Goal: Information Seeking & Learning: Compare options

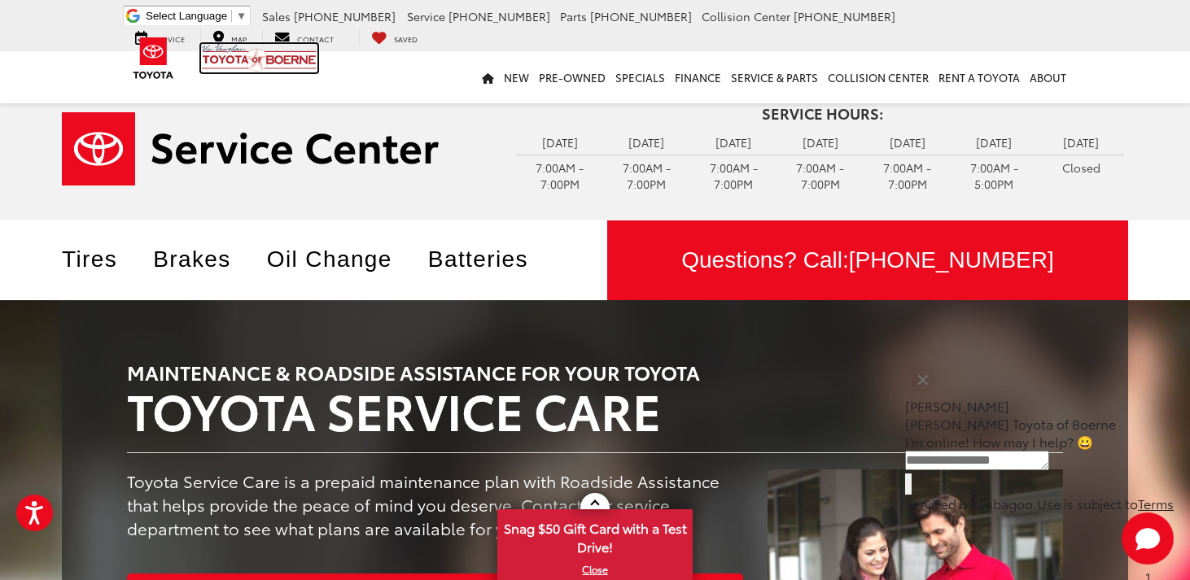
click at [269, 60] on img at bounding box center [259, 58] width 116 height 28
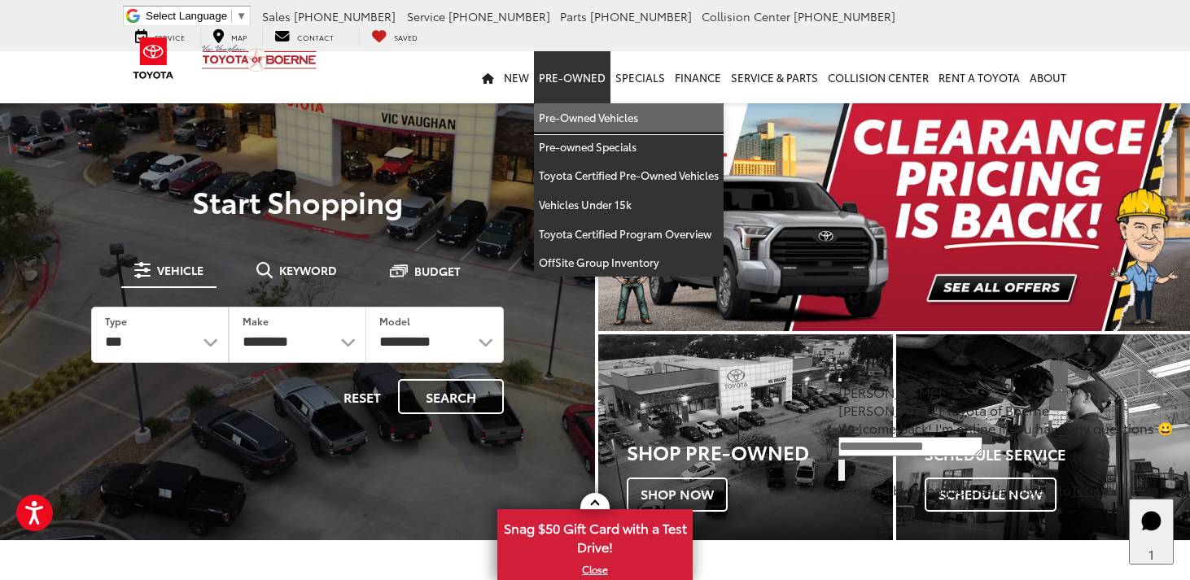
click at [583, 114] on link "Pre-Owned Vehicles" at bounding box center [629, 117] width 190 height 29
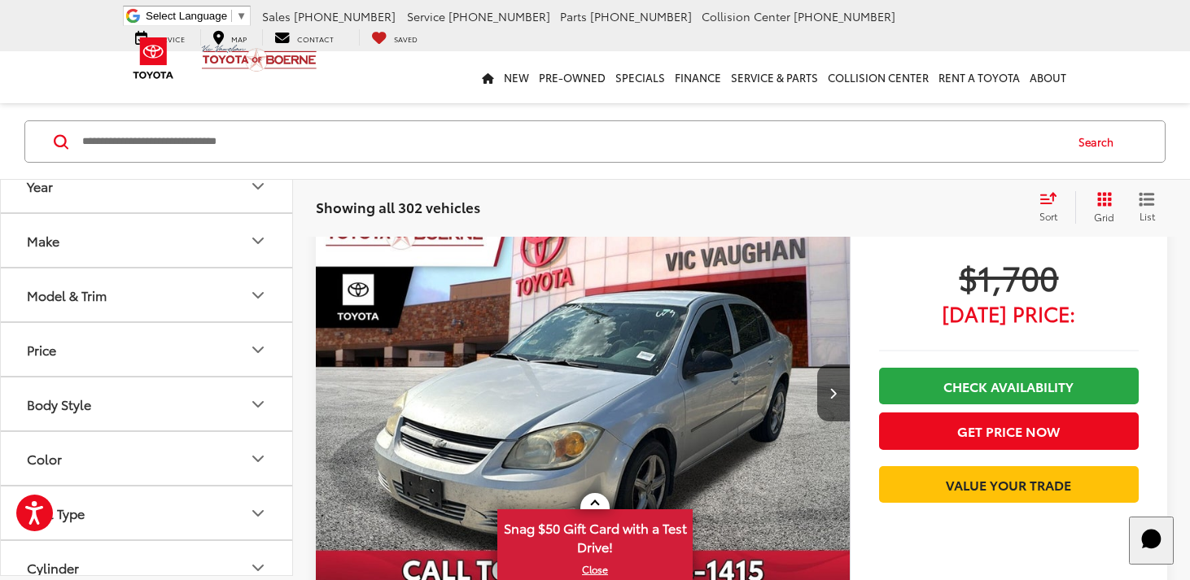
scroll to position [90, 0]
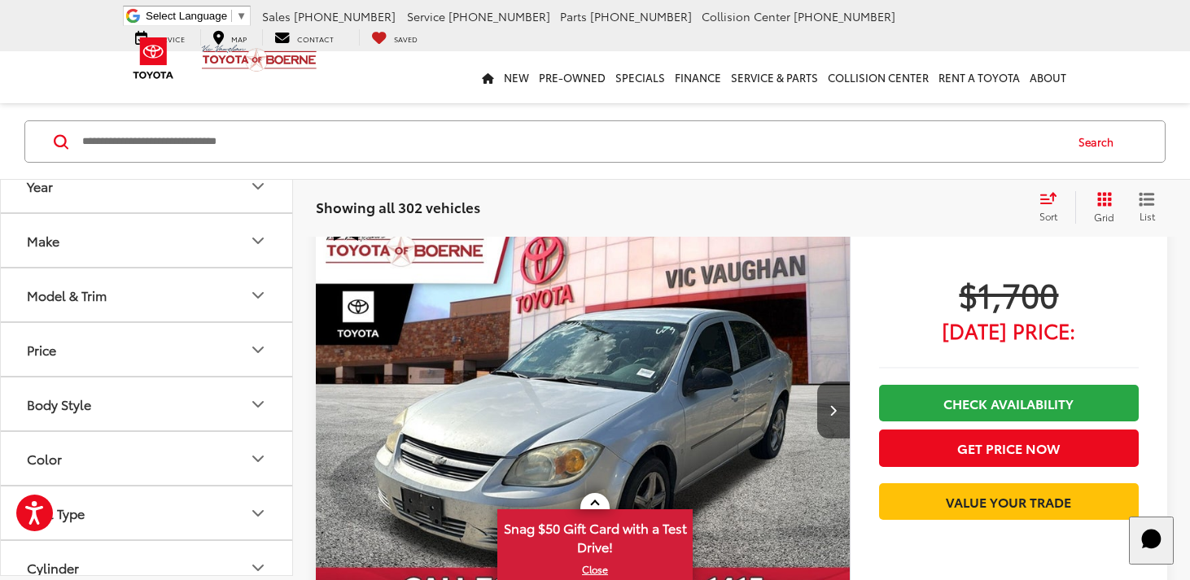
click at [261, 240] on icon "Make" at bounding box center [258, 241] width 10 height 5
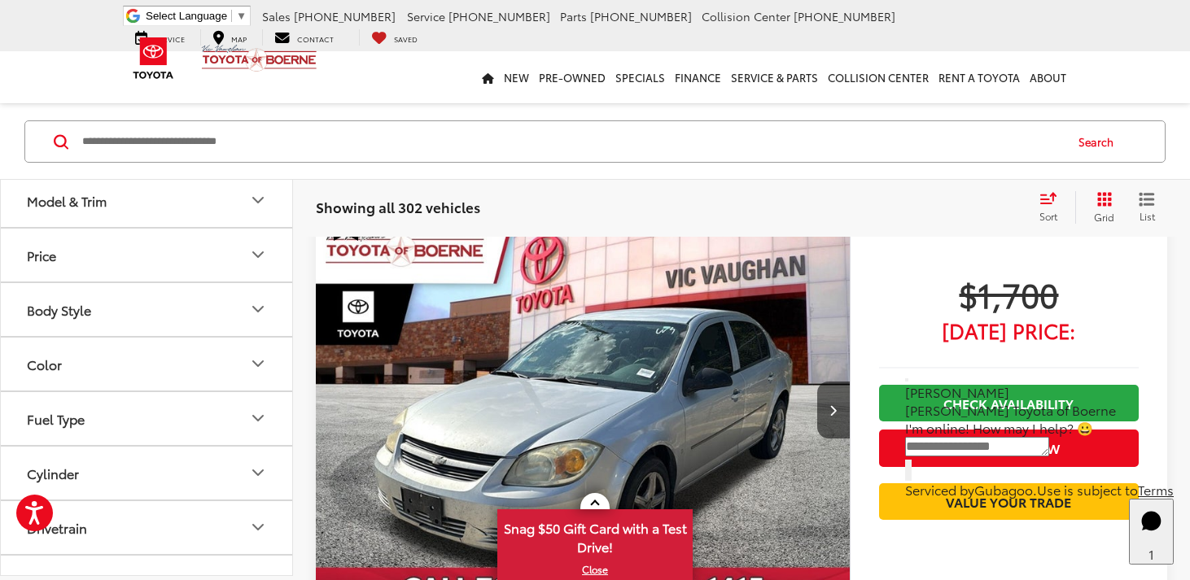
scroll to position [537, 0]
click at [217, 91] on label "Toyota (207)" at bounding box center [220, 77] width 66 height 28
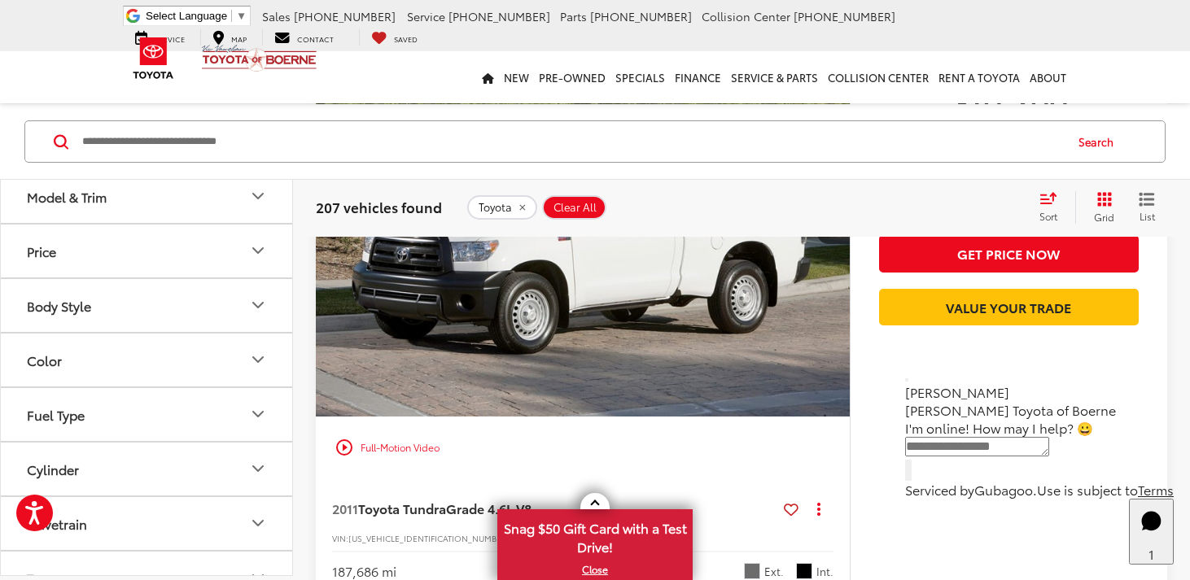
scroll to position [288, 0]
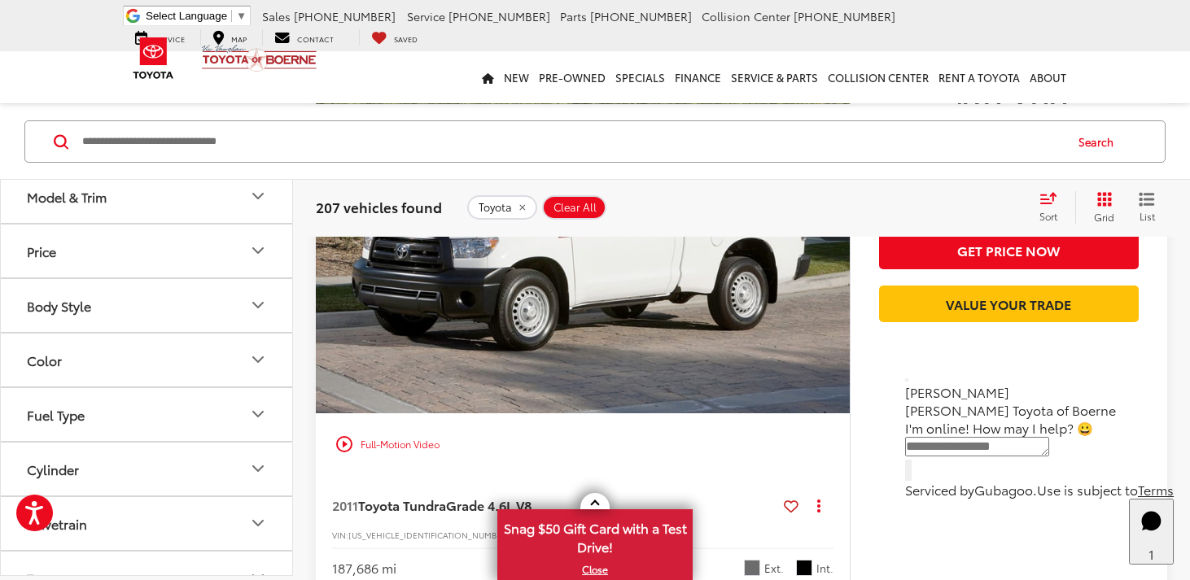
click at [259, 207] on icon "Model & Trim" at bounding box center [258, 197] width 20 height 20
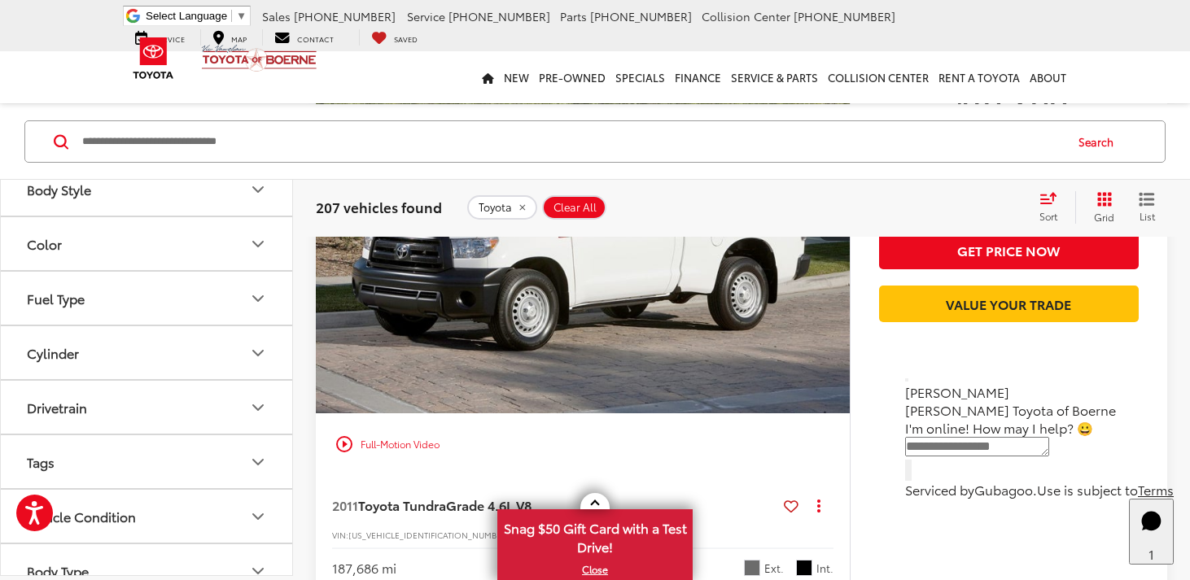
scroll to position [1237, 0]
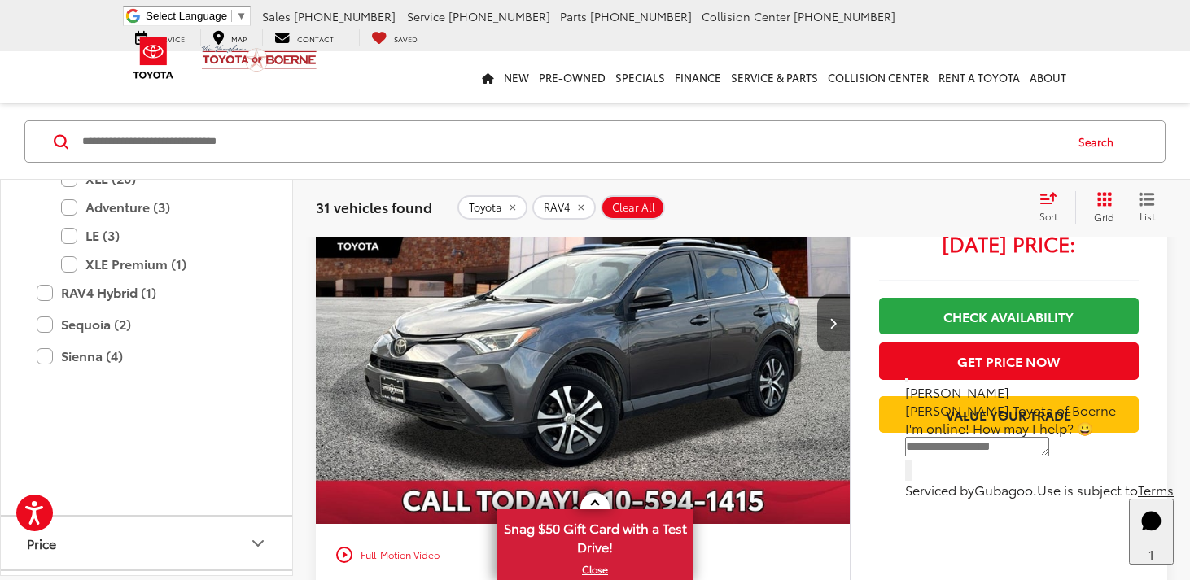
scroll to position [175, 0]
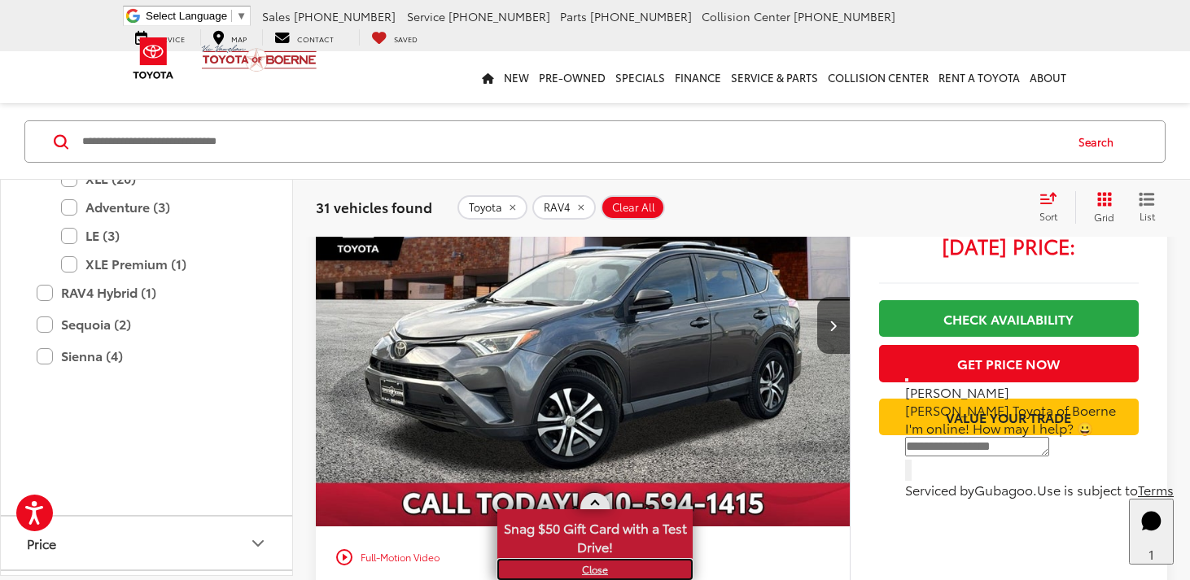
click at [597, 570] on link "X" at bounding box center [595, 570] width 192 height 18
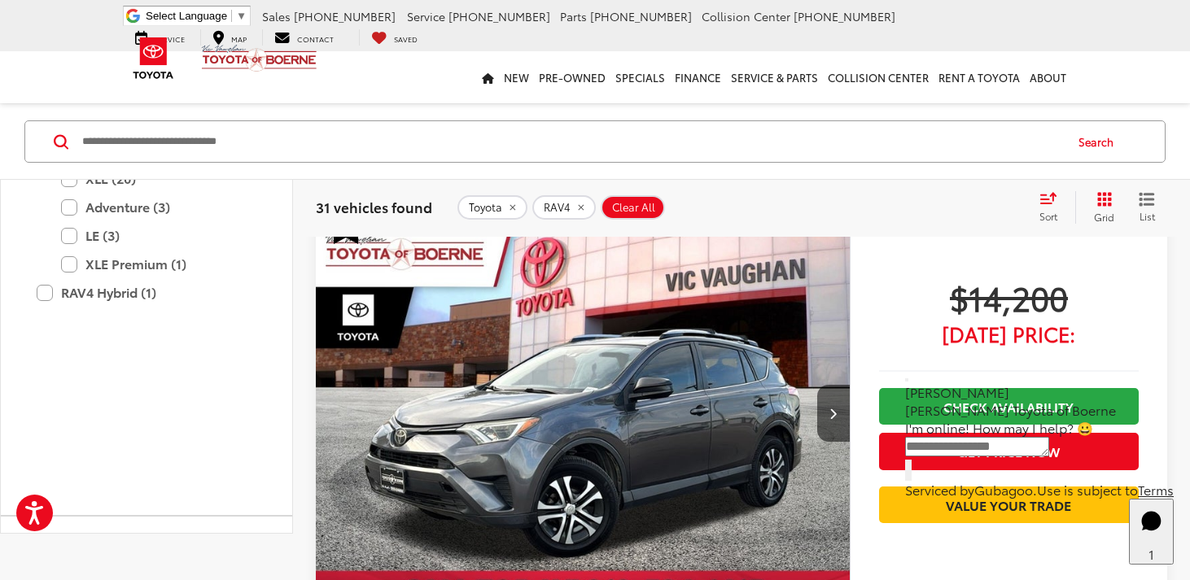
scroll to position [0, 0]
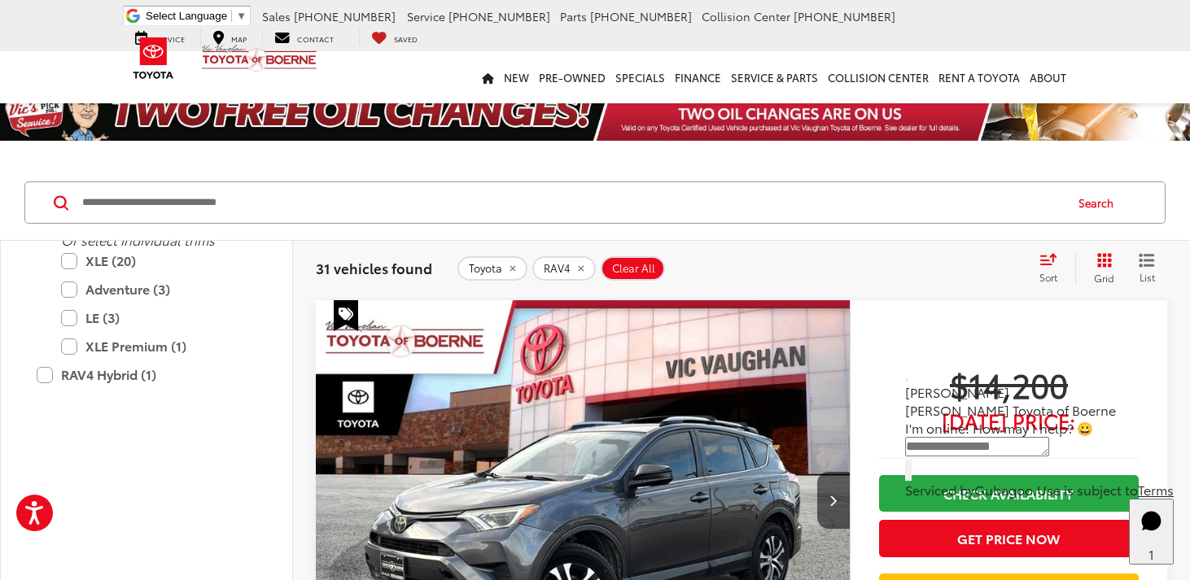
click at [1046, 259] on icon "Select sort value" at bounding box center [1049, 259] width 18 height 12
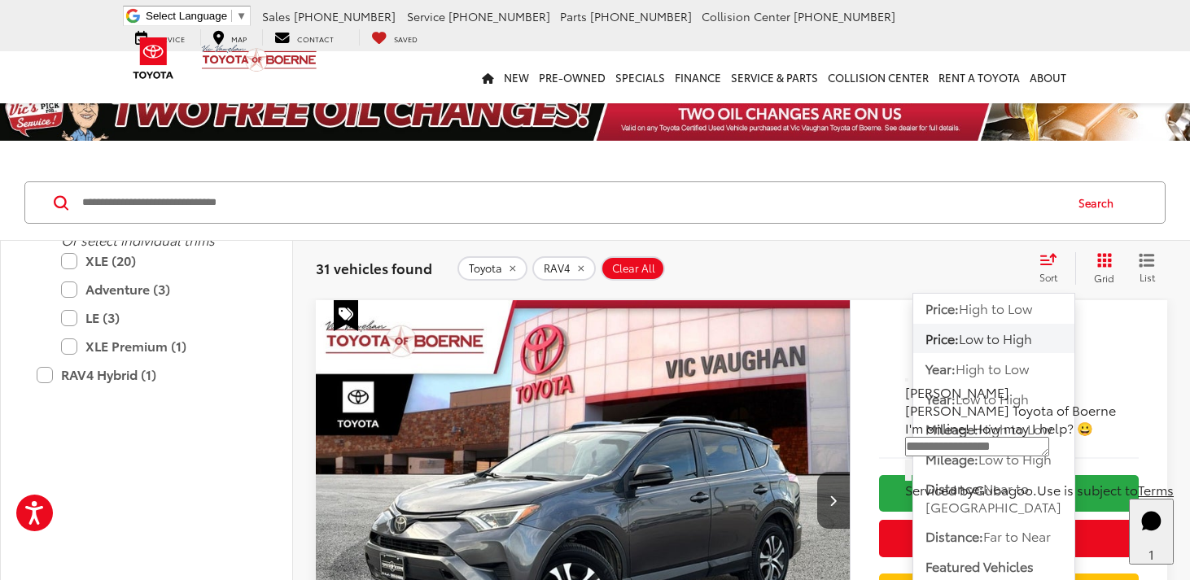
click at [1005, 339] on span "Low to High" at bounding box center [995, 338] width 73 height 19
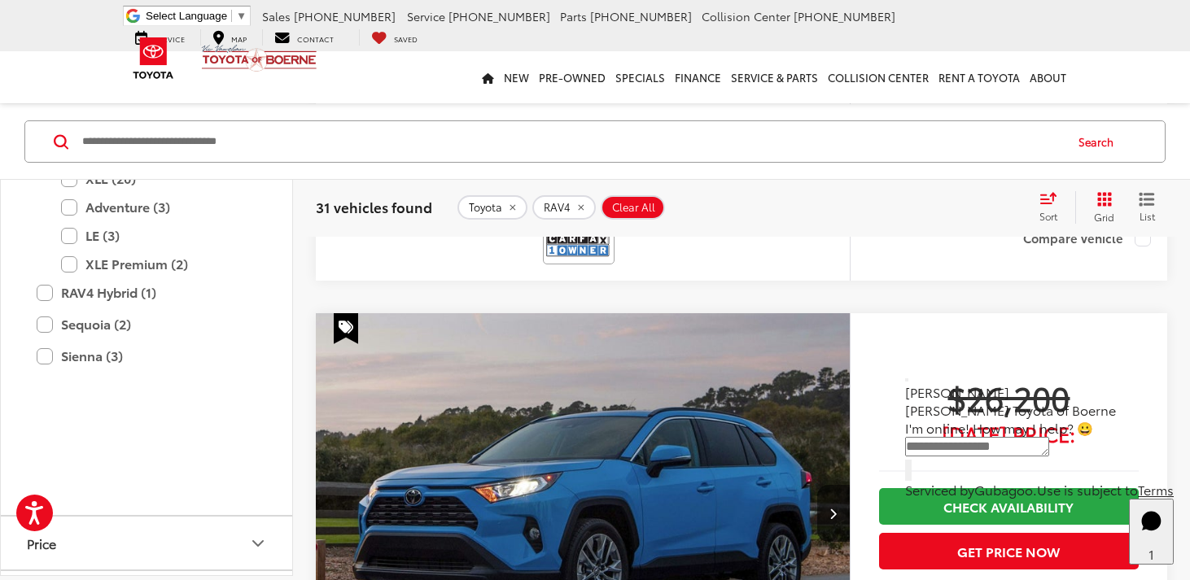
scroll to position [4270, 0]
